Goal: Check status: Check status

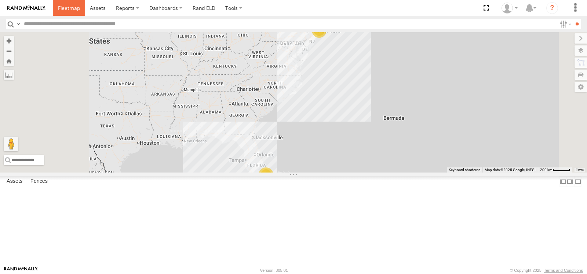
click at [63, 8] on span at bounding box center [69, 7] width 22 height 7
click at [0, 0] on span at bounding box center [0, 0] width 0 height 0
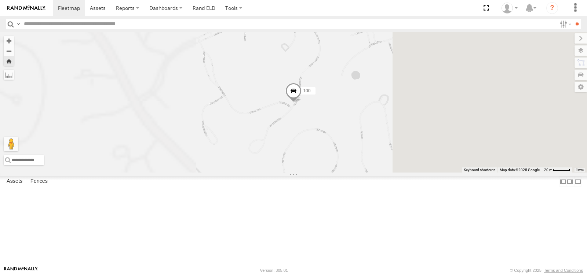
click at [302, 103] on span at bounding box center [293, 93] width 16 height 20
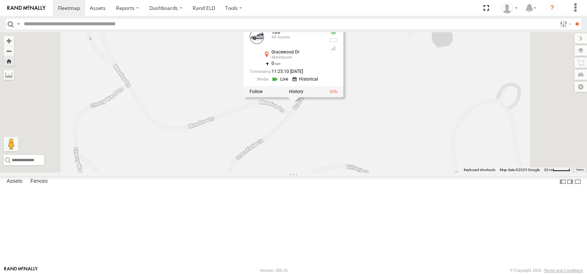
click at [290, 83] on link at bounding box center [280, 79] width 19 height 7
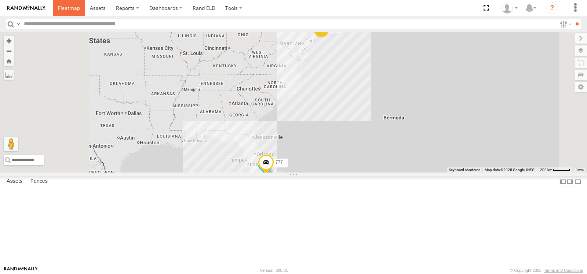
click at [71, 10] on span at bounding box center [69, 7] width 22 height 7
click at [0, 0] on span at bounding box center [0, 0] width 0 height 0
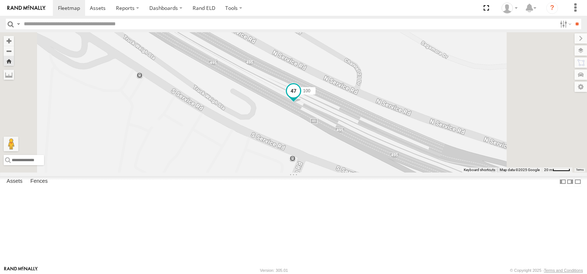
click at [300, 98] on span at bounding box center [293, 90] width 13 height 13
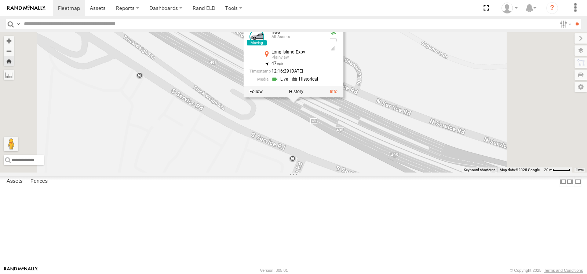
click at [344, 173] on div "100 100 All Assets Long Island Expy Plainview 40.78702 , -73.45084 47 12:16:29 …" at bounding box center [293, 102] width 587 height 140
